Goal: Task Accomplishment & Management: Use online tool/utility

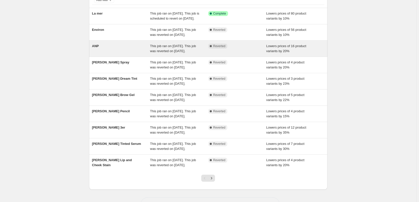
scroll to position [107, 0]
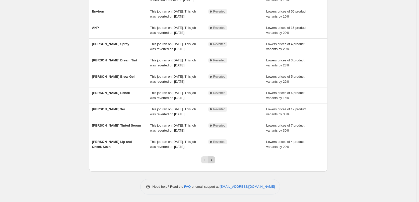
click at [213, 159] on icon "Next" at bounding box center [211, 160] width 5 height 5
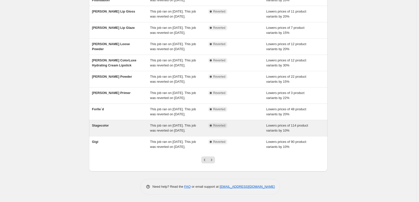
click at [99, 124] on span "Stagecolor" at bounding box center [100, 126] width 17 height 4
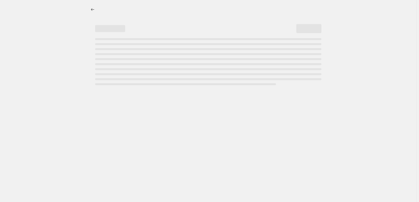
select select "percentage"
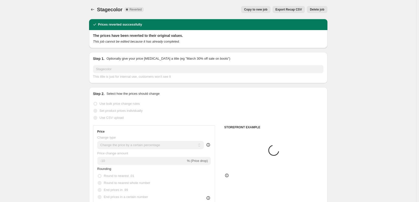
click at [258, 10] on span "Copy to new job" at bounding box center [255, 10] width 23 height 4
select select "percentage"
select select "vendor"
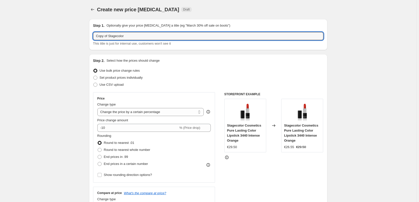
drag, startPoint x: 109, startPoint y: 36, endPoint x: 76, endPoint y: 36, distance: 33.7
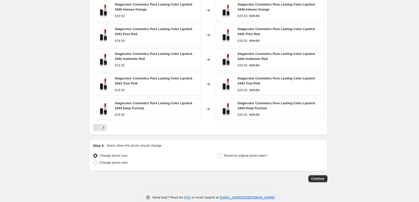
scroll to position [364, 0]
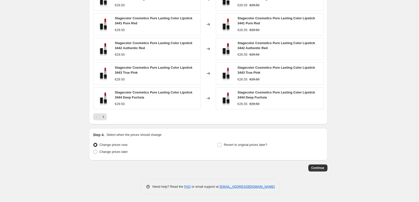
type input "Stagecolor"
click at [229, 141] on div "Step 4. Select when the prices should change Change prices now Change prices la…" at bounding box center [208, 145] width 231 height 24
click at [230, 143] on span "Revert to original prices later?" at bounding box center [245, 145] width 43 height 5
click at [222, 143] on input "Revert to original prices later?" at bounding box center [220, 145] width 4 height 4
checkbox input "true"
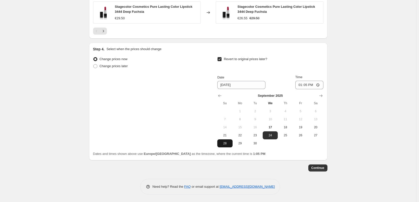
scroll to position [450, 0]
click at [290, 128] on span "18" at bounding box center [285, 128] width 11 height 4
type input "[DATE]"
click at [301, 84] on input "13:05" at bounding box center [310, 85] width 28 height 9
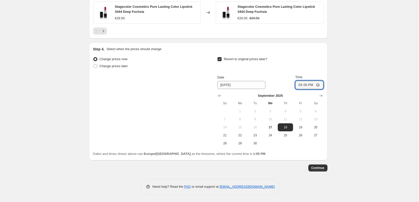
type input "03:00"
click at [325, 168] on span "Continue" at bounding box center [318, 168] width 13 height 4
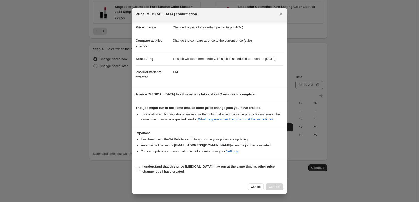
scroll to position [14, 0]
click at [161, 166] on b "I understand that this price [MEDICAL_DATA] may run at the same time as other p…" at bounding box center [208, 169] width 133 height 9
click at [140, 168] on input "I understand that this price [MEDICAL_DATA] may run at the same time as other p…" at bounding box center [138, 170] width 4 height 4
checkbox input "true"
click at [280, 187] on span "Confirm" at bounding box center [275, 187] width 12 height 4
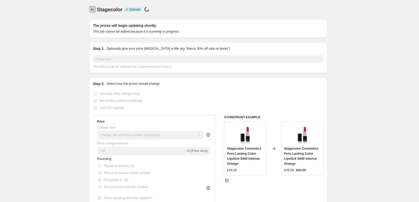
click at [94, 11] on icon "Price change jobs" at bounding box center [92, 9] width 5 height 5
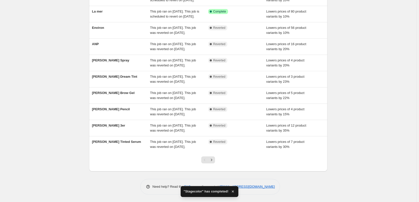
scroll to position [107, 0]
click at [212, 159] on icon "Next" at bounding box center [211, 160] width 5 height 5
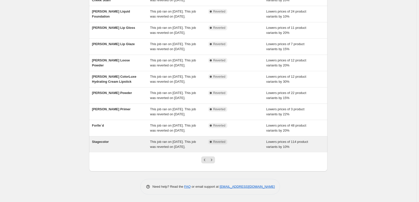
click at [114, 140] on div "Stagecolor" at bounding box center [121, 145] width 58 height 10
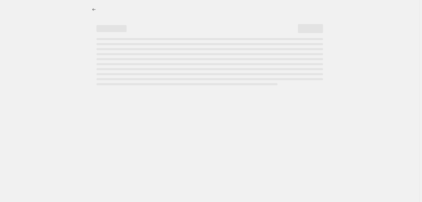
select select "percentage"
select select "vendor"
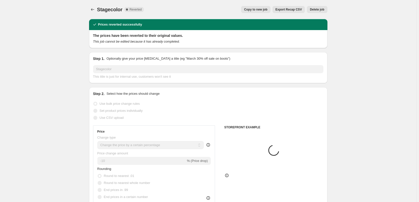
click at [317, 9] on span "Delete job" at bounding box center [317, 10] width 14 height 4
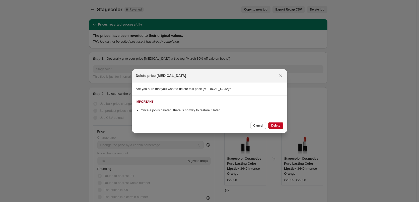
click at [275, 122] on div "Cancel Delete" at bounding box center [210, 125] width 156 height 15
click at [276, 126] on span "Delete" at bounding box center [276, 126] width 9 height 4
